Goal: Task Accomplishment & Management: Manage account settings

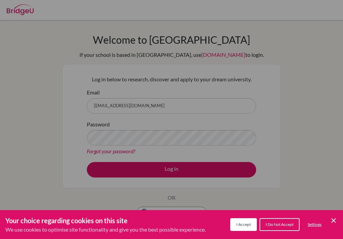
scroll to position [52, 0]
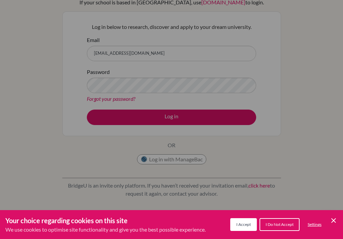
click at [243, 224] on span "I Accept" at bounding box center [243, 224] width 14 height 5
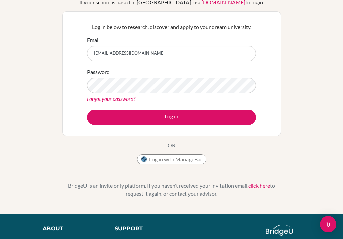
click at [124, 100] on link "Forgot your password?" at bounding box center [111, 99] width 48 height 6
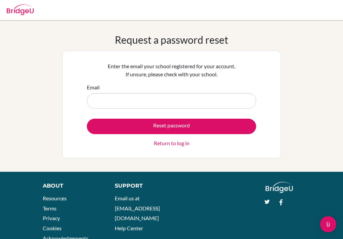
click at [105, 99] on input "Email" at bounding box center [171, 100] width 169 height 15
type input "allabst"
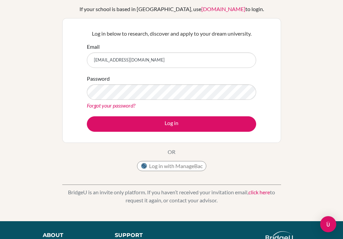
scroll to position [120, 0]
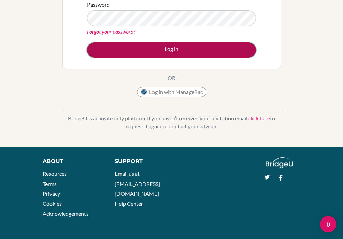
click at [166, 46] on button "Log in" at bounding box center [171, 49] width 169 height 15
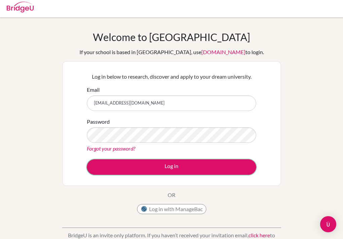
scroll to position [0, 0]
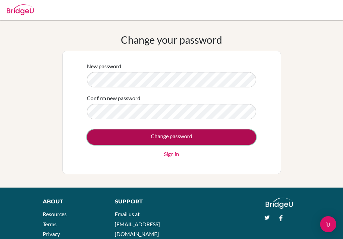
click at [142, 130] on input "Change password" at bounding box center [171, 136] width 169 height 15
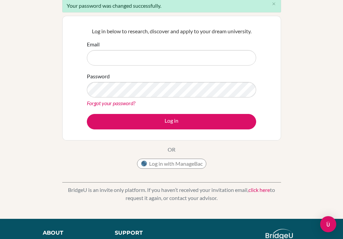
scroll to position [34, 0]
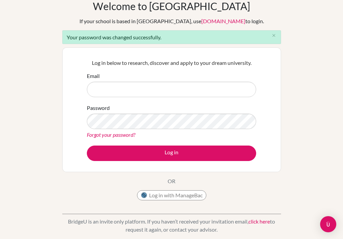
click at [112, 89] on input "Email" at bounding box center [171, 89] width 169 height 15
type input "allanstefan@student.esmv.edu.hn"
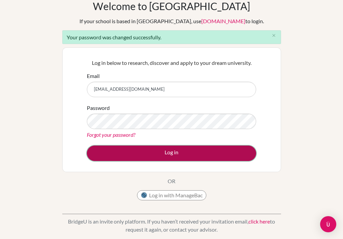
click at [128, 152] on button "Log in" at bounding box center [171, 153] width 169 height 15
